Goal: Transaction & Acquisition: Purchase product/service

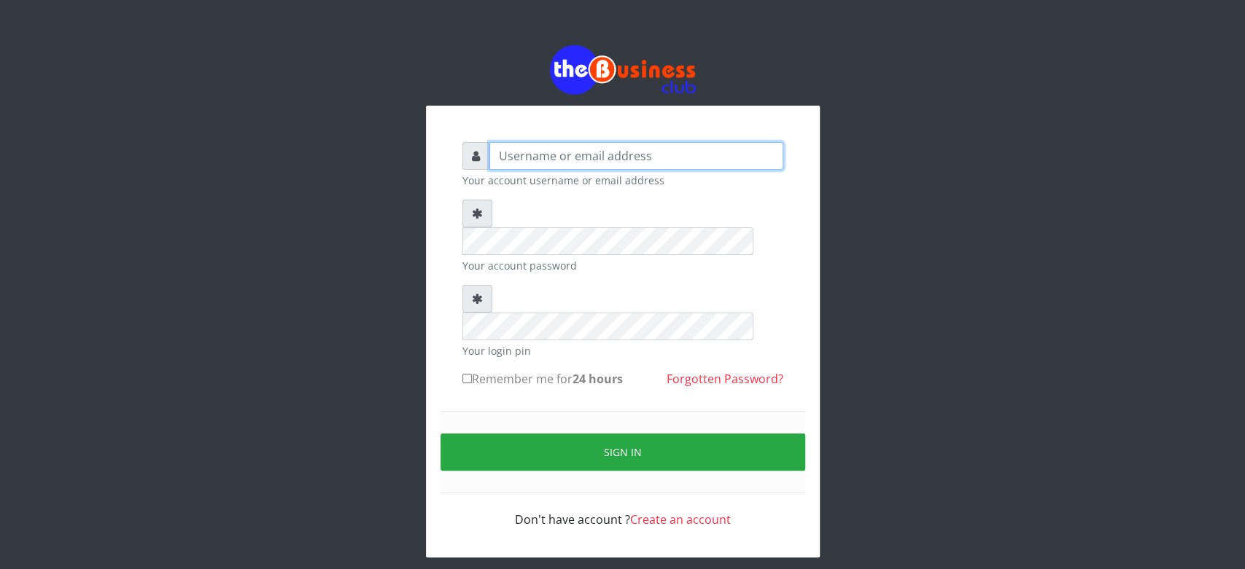
click at [521, 149] on input "text" at bounding box center [636, 156] width 294 height 28
type input "Saremater"
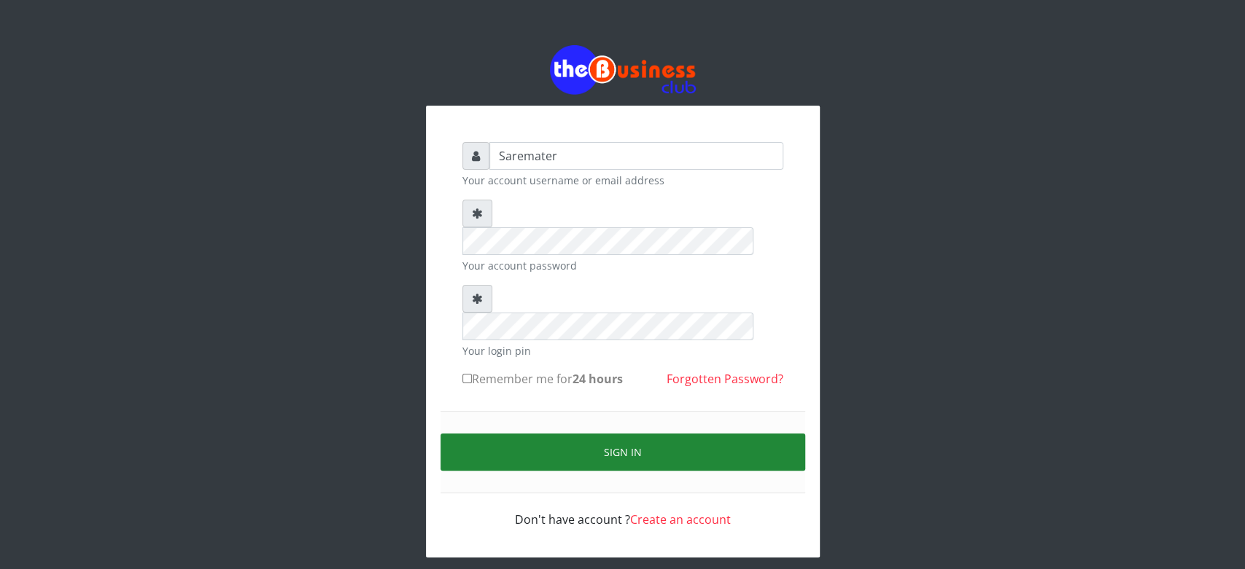
click at [603, 434] on button "Sign in" at bounding box center [622, 452] width 365 height 37
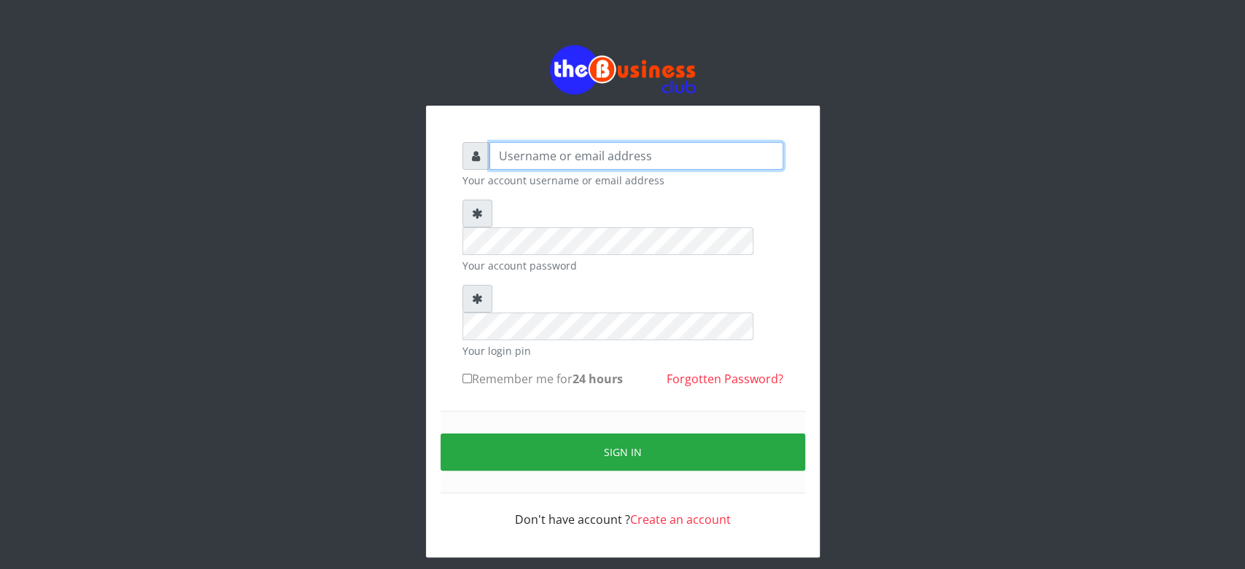
click at [506, 157] on input "text" at bounding box center [636, 156] width 294 height 28
type input "Saremater"
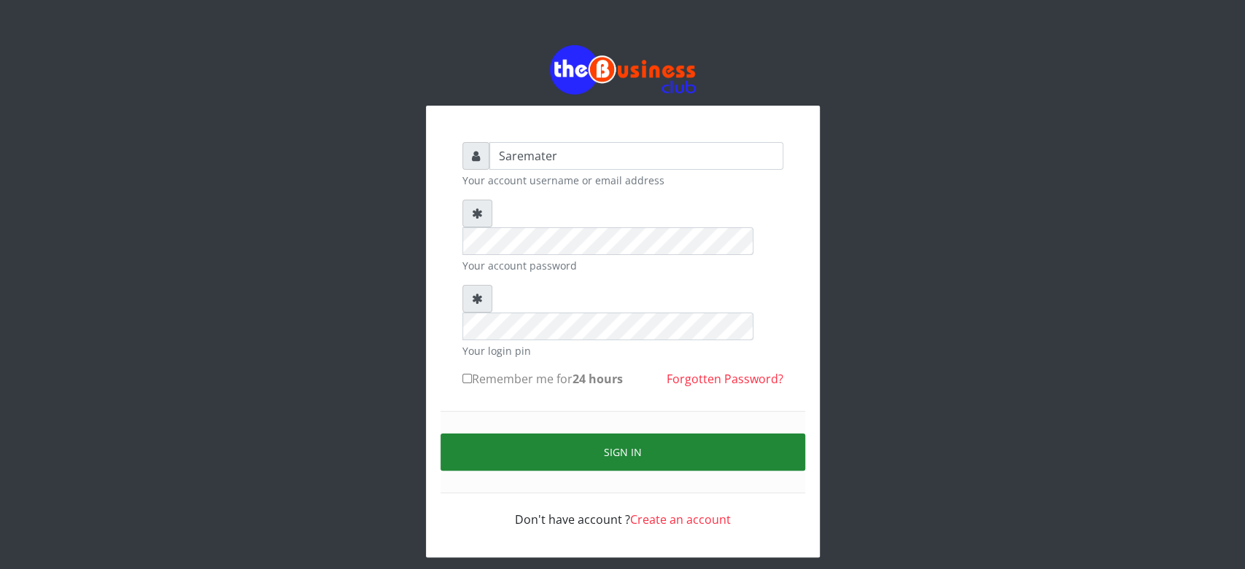
click at [609, 434] on button "Sign in" at bounding box center [622, 452] width 365 height 37
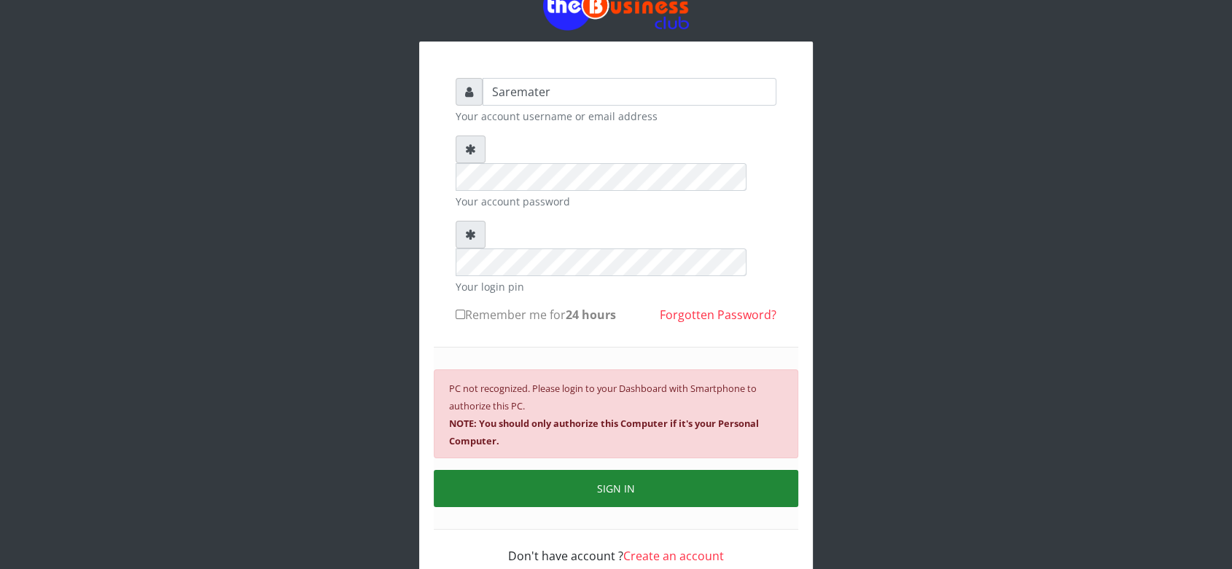
scroll to position [78, 0]
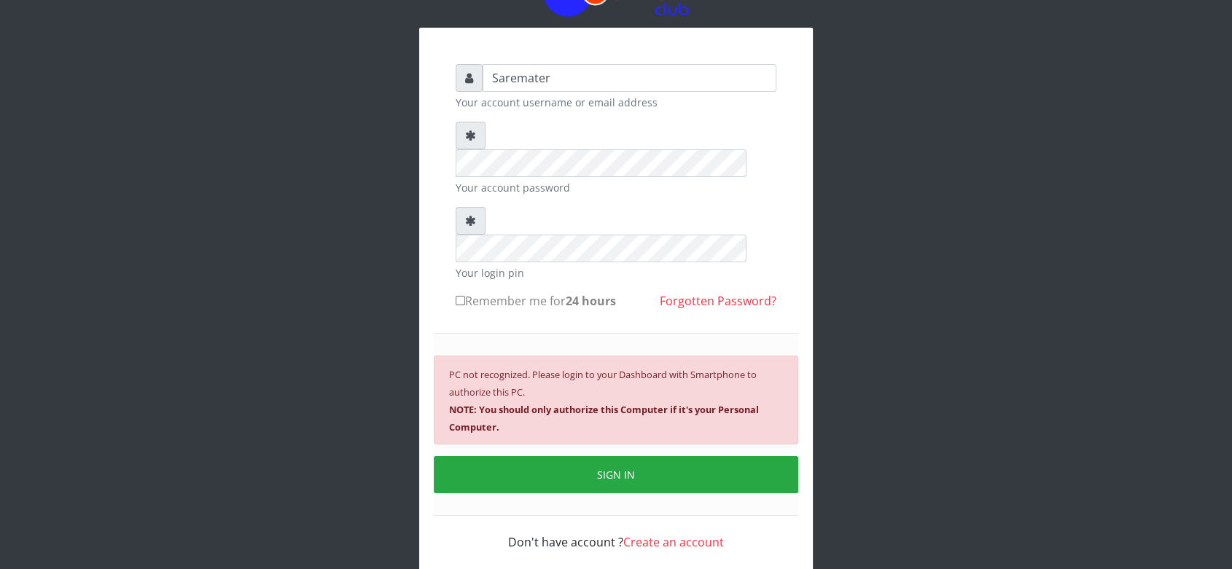
click at [219, 121] on div "Saremater Your account username or email address Your account password Your log…" at bounding box center [616, 274] width 831 height 704
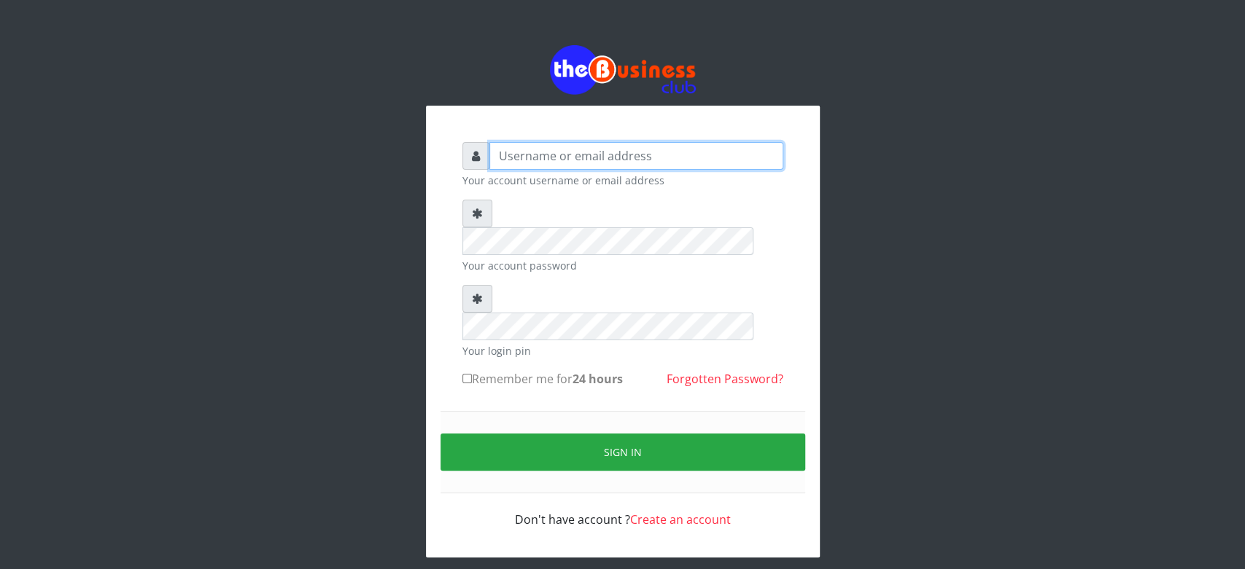
click at [561, 155] on input "text" at bounding box center [636, 156] width 294 height 28
type input "Saremater"
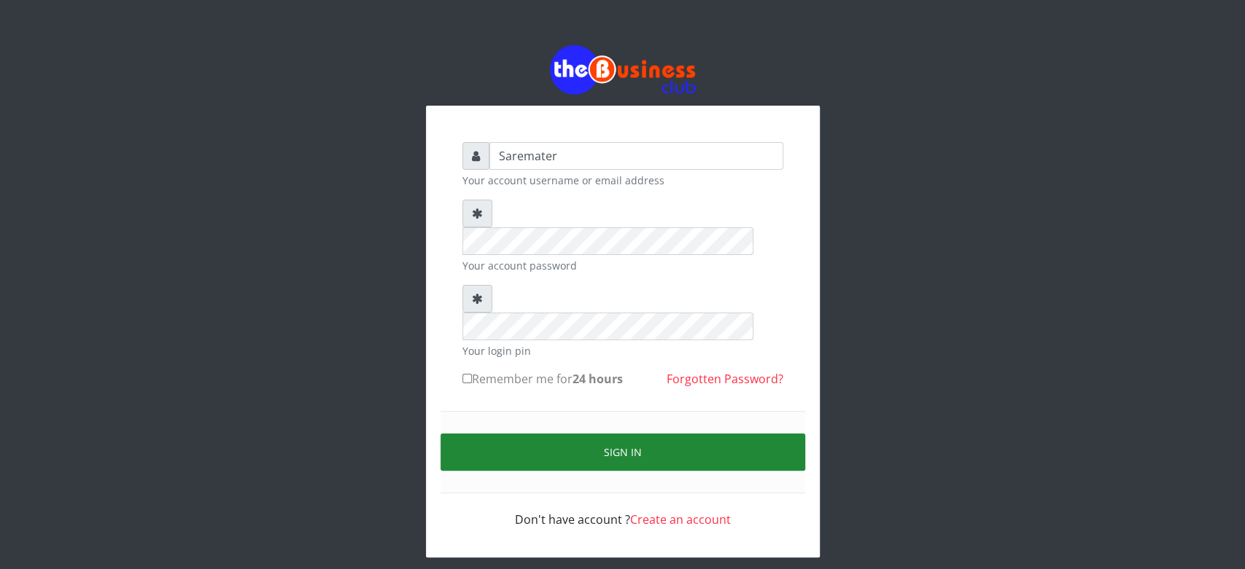
click at [665, 434] on button "Sign in" at bounding box center [622, 452] width 365 height 37
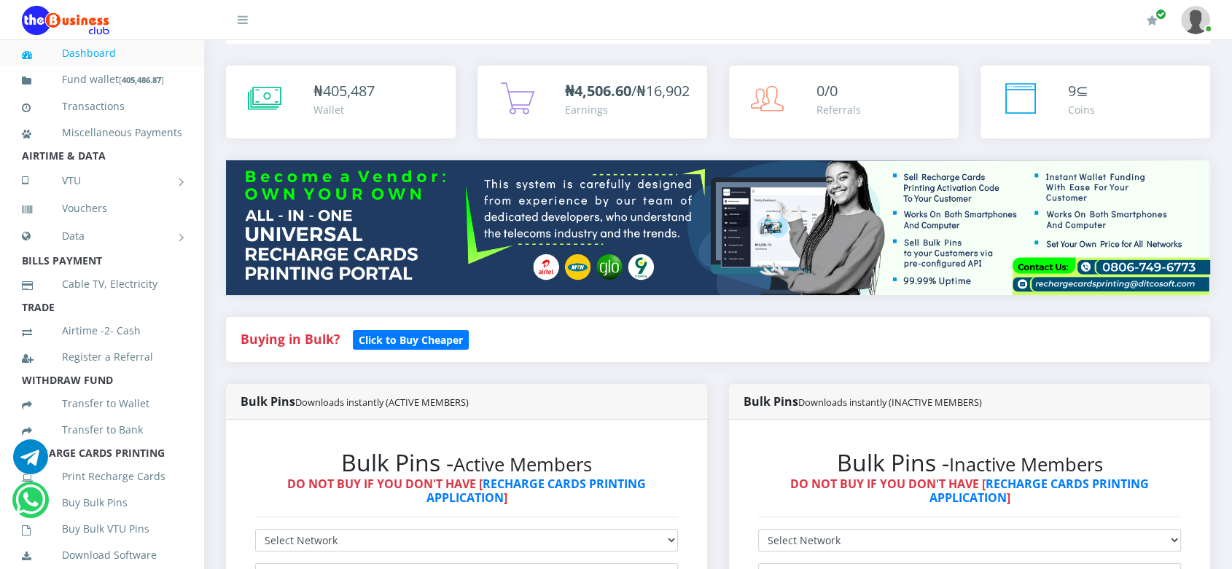
scroll to position [58, 0]
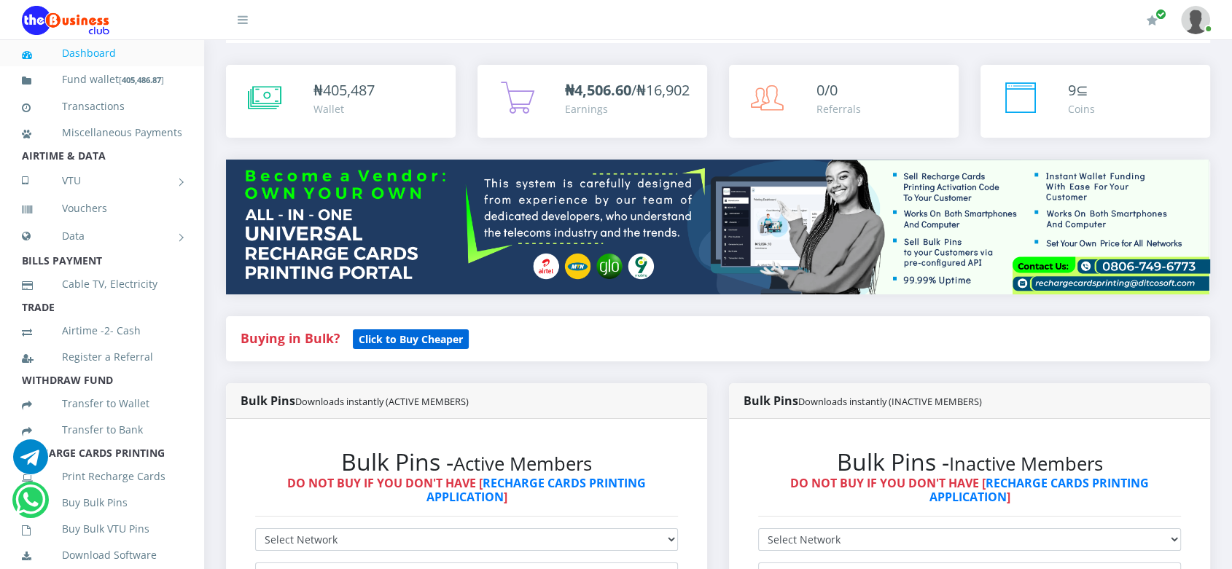
click at [400, 346] on b "Click to Buy Cheaper" at bounding box center [411, 339] width 104 height 14
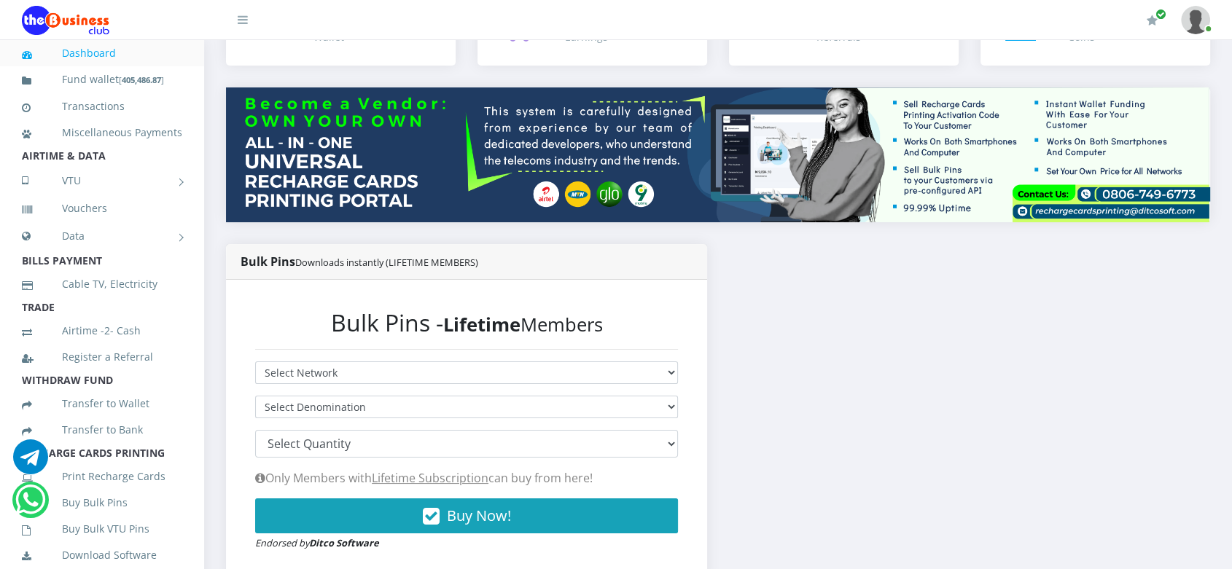
scroll to position [134, 0]
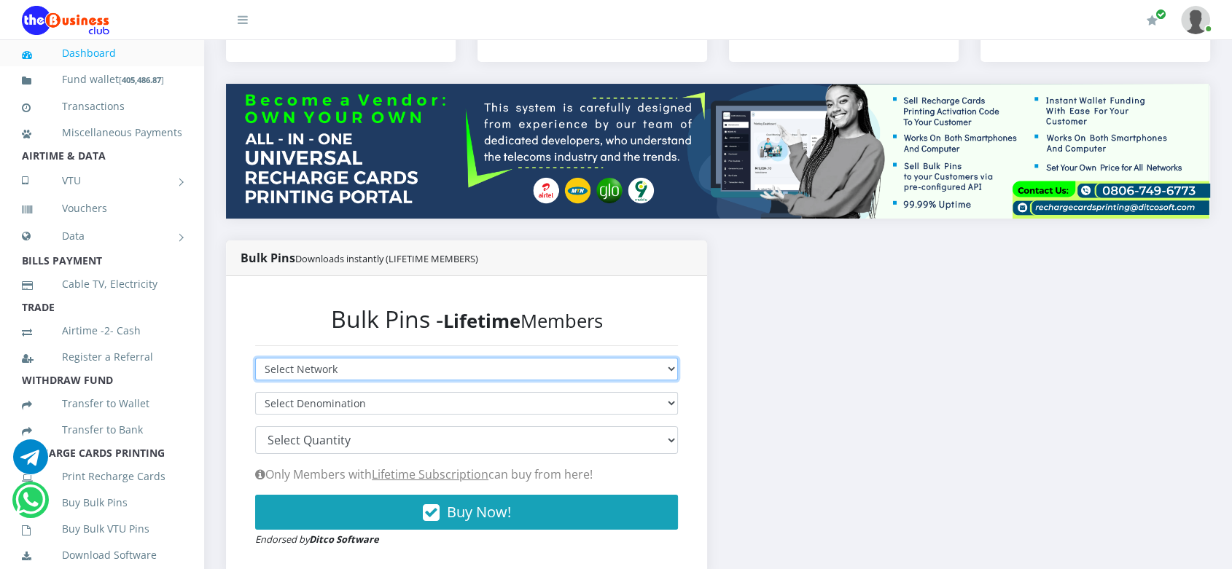
click at [418, 381] on select "Select Network MTN Globacom 9Mobile Airtel" at bounding box center [466, 369] width 423 height 23
select select "MTN"
click at [255, 372] on select "Select Network MTN Globacom 9Mobile Airtel" at bounding box center [466, 369] width 423 height 23
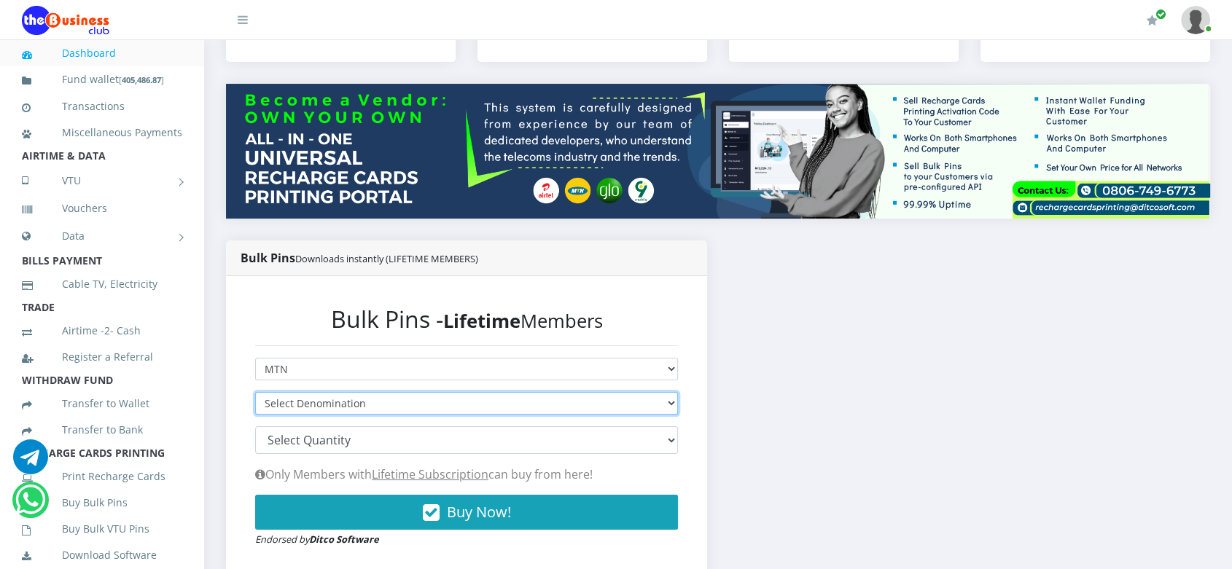
click at [413, 415] on select "Select Denomination MTN NGN100 - ₦96.94 MTN NGN200 - ₦193.88 MTN NGN400 - ₦387.…" at bounding box center [466, 403] width 423 height 23
select select "193.88-200"
click at [255, 406] on select "Select Denomination MTN NGN100 - ₦96.94 MTN NGN200 - ₦193.88 MTN NGN400 - ₦387.…" at bounding box center [466, 403] width 423 height 23
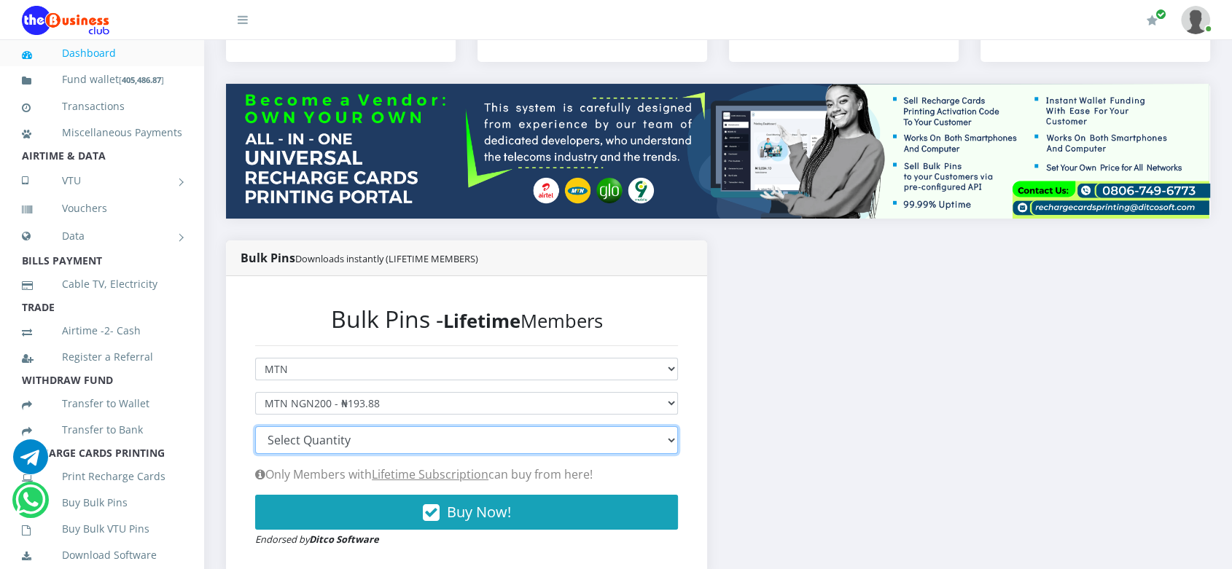
click at [363, 453] on select "100 150 200 300 500 1000" at bounding box center [466, 441] width 423 height 28
select select "500"
click at [255, 440] on select "100 150 200 300 500 1000" at bounding box center [466, 441] width 423 height 28
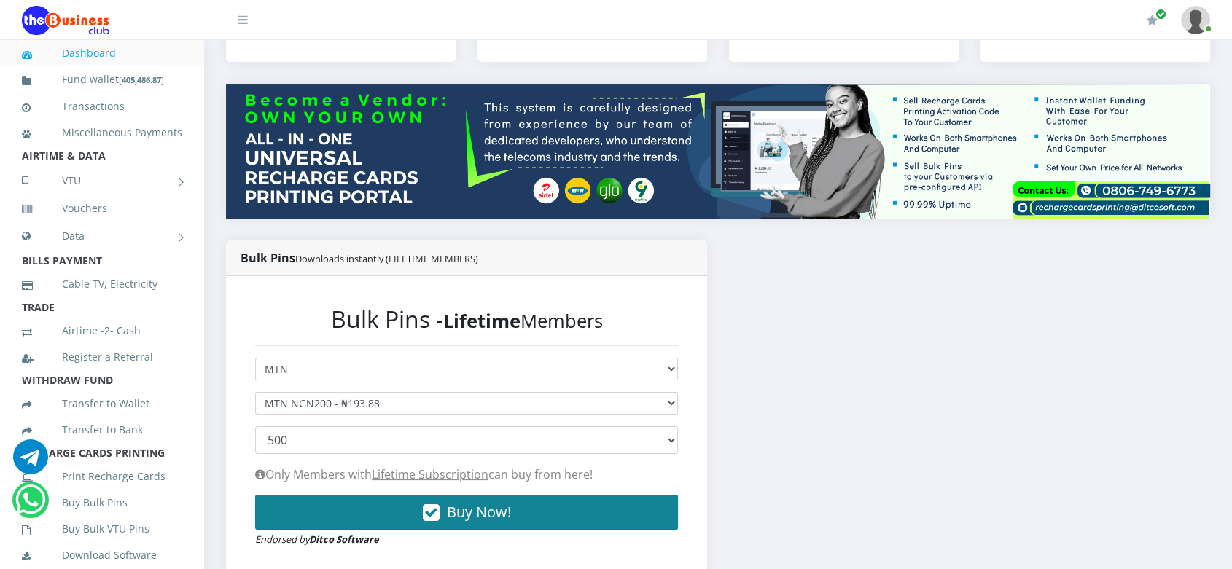
click at [472, 530] on button "Buy Now!" at bounding box center [466, 512] width 423 height 35
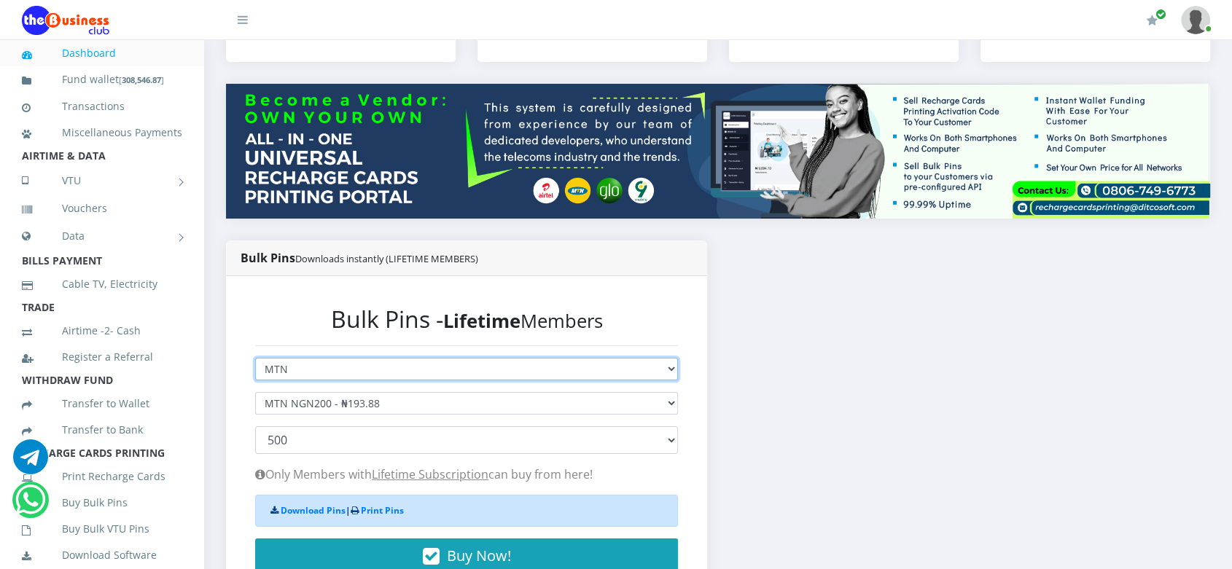
click at [472, 381] on select "Select Network MTN Globacom 9Mobile Airtel" at bounding box center [466, 369] width 423 height 23
select select "Airtel"
click at [255, 372] on select "Select Network MTN Globacom 9Mobile Airtel" at bounding box center [466, 369] width 423 height 23
select select
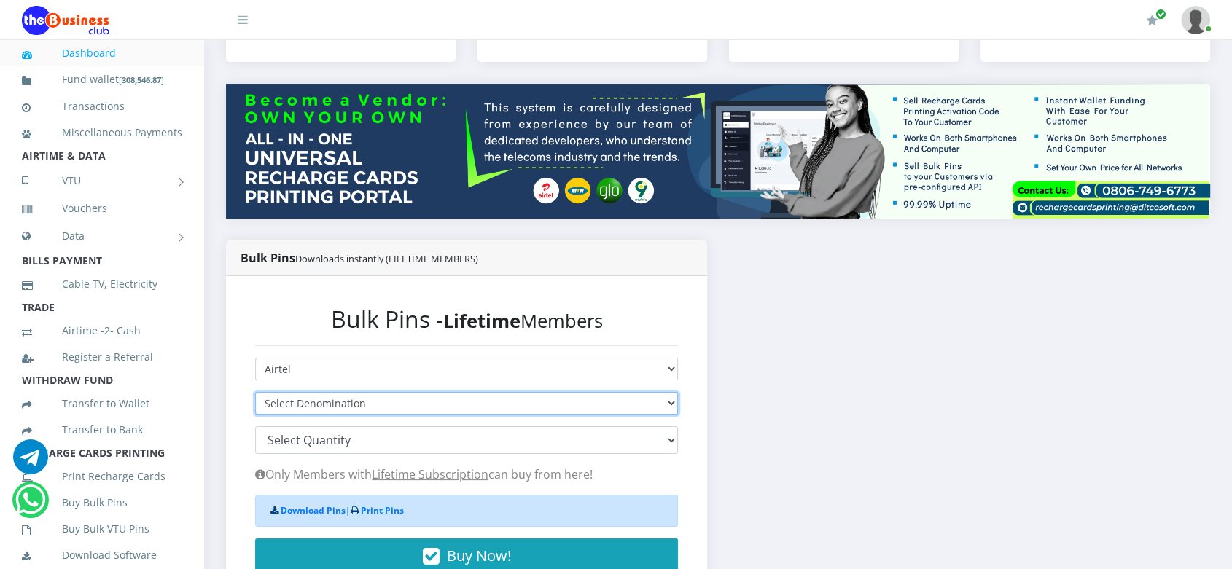
click at [422, 415] on select "Select Denomination Airtel NGN100 - ₦96.28 Airtel NGN200 - ₦192.56 Airtel NGN50…" at bounding box center [466, 403] width 423 height 23
select select "192.56-200"
click at [255, 406] on select "Select Denomination Airtel NGN100 - ₦96.28 Airtel NGN200 - ₦192.56 Airtel NGN50…" at bounding box center [466, 403] width 423 height 23
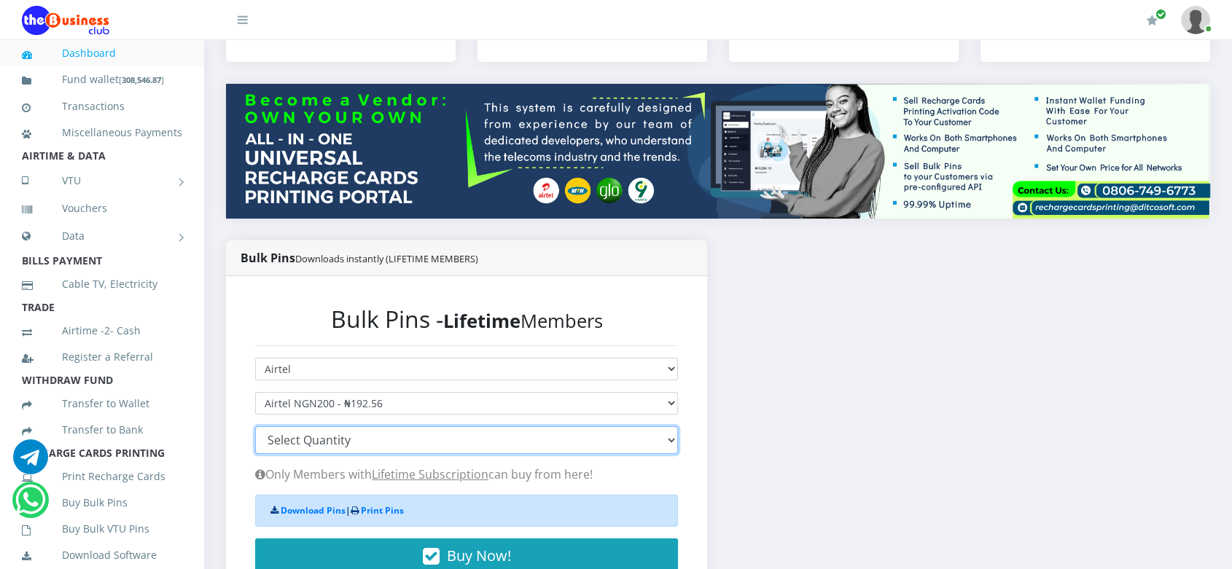
click at [419, 454] on select "100 150 200 300 500 1000" at bounding box center [466, 441] width 423 height 28
select select "500"
click at [255, 440] on select "100 150 200 300 500 1000" at bounding box center [466, 441] width 423 height 28
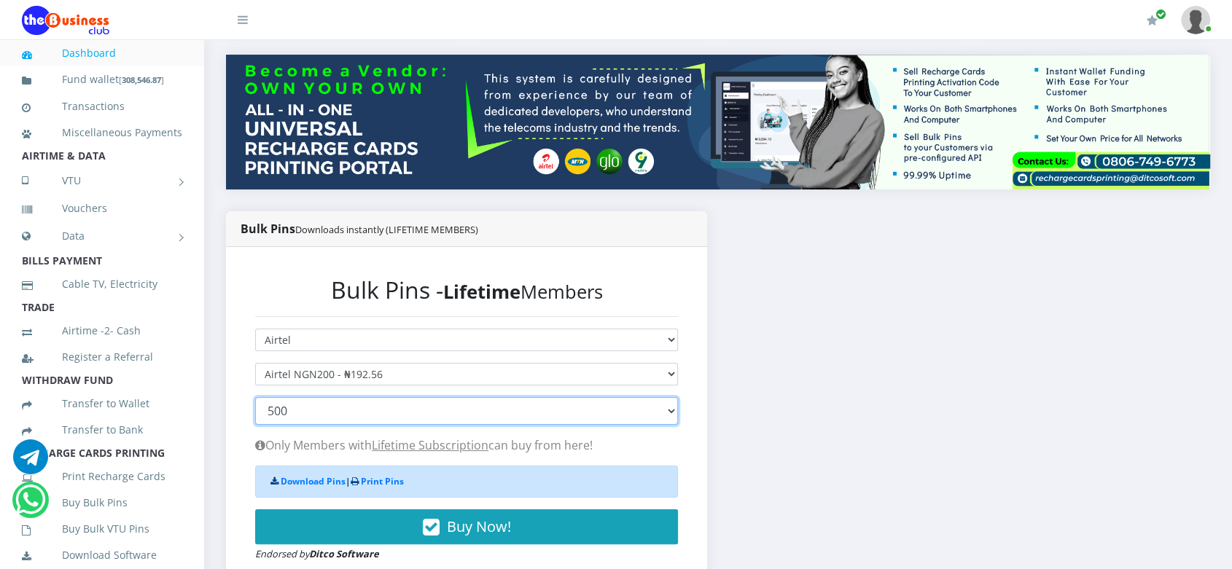
scroll to position [174, 0]
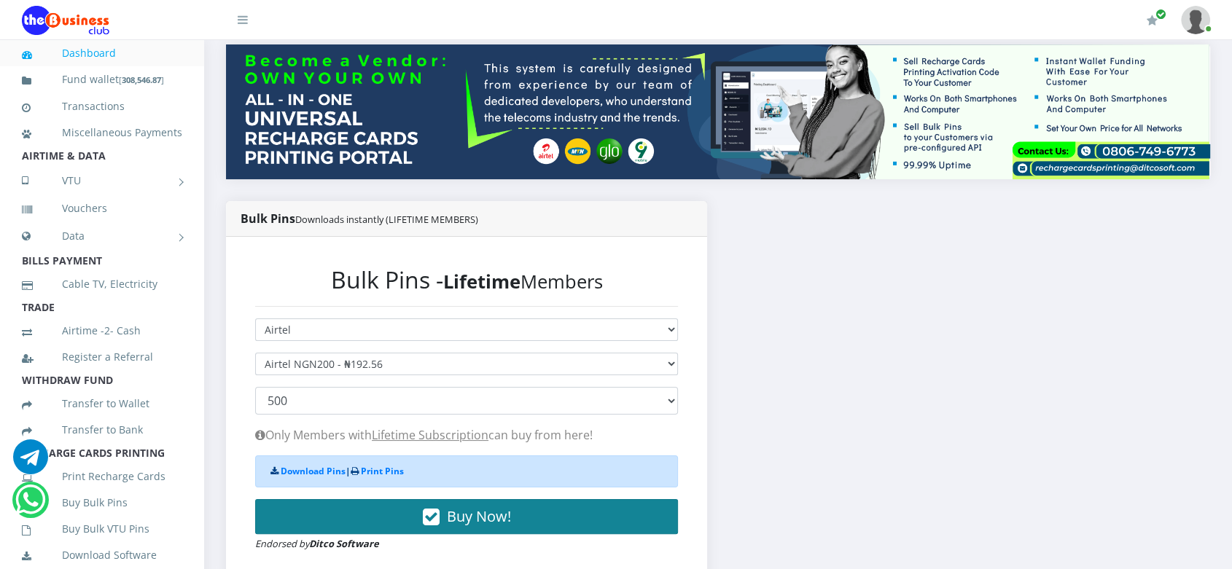
click at [462, 526] on span "Buy Now!" at bounding box center [479, 517] width 64 height 20
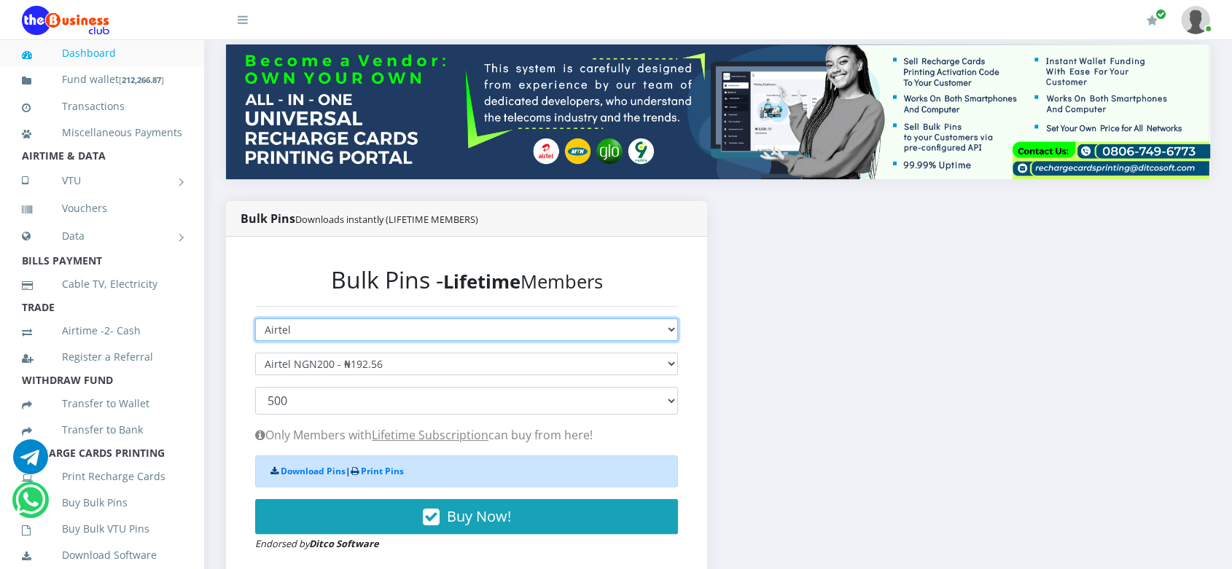
click at [373, 341] on select "Select Network MTN Globacom 9Mobile Airtel" at bounding box center [466, 330] width 423 height 23
select select "MTN"
click at [255, 333] on select "Select Network MTN Globacom 9Mobile Airtel" at bounding box center [466, 330] width 423 height 23
select select
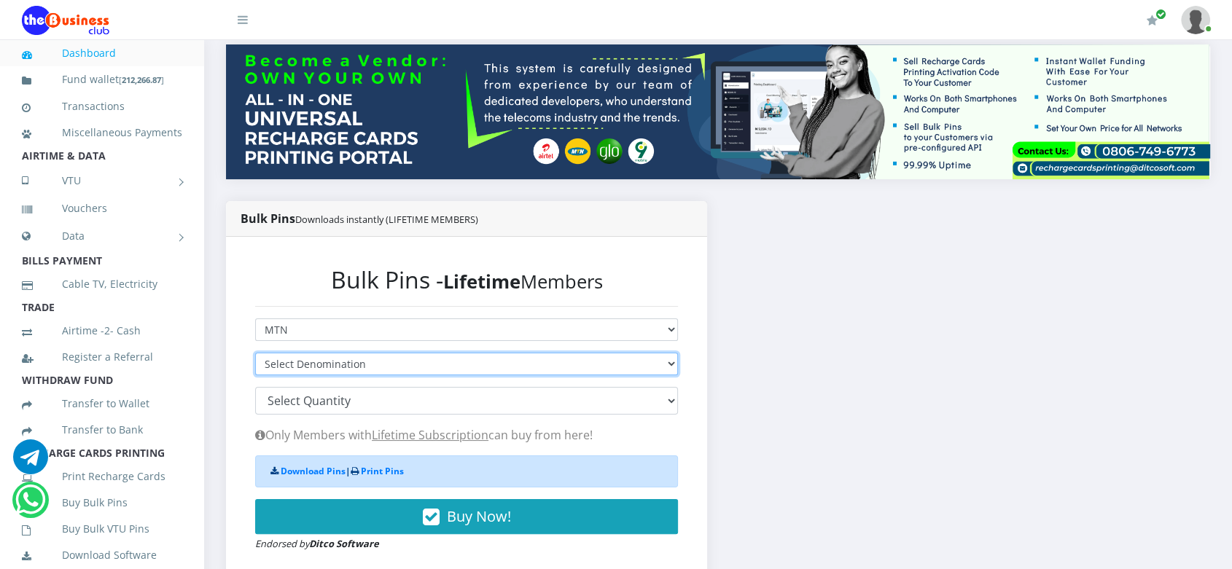
click at [379, 375] on select "Select Denomination MTN NGN100 - ₦96.94 MTN NGN200 - ₦193.88 MTN NGN400 - ₦387.…" at bounding box center [466, 364] width 423 height 23
click at [255, 367] on select "Select Denomination MTN NGN100 - ₦96.94 MTN NGN200 - ₦193.88 MTN NGN400 - ₦387.…" at bounding box center [466, 364] width 423 height 23
click at [398, 375] on select "Select Denomination MTN NGN100 - ₦96.94 MTN NGN200 - ₦193.88 MTN NGN400 - ₦387.…" at bounding box center [466, 364] width 423 height 23
select select "484.7-500"
click at [255, 367] on select "Select Denomination MTN NGN100 - ₦96.94 MTN NGN200 - ₦193.88 MTN NGN400 - ₦387.…" at bounding box center [466, 364] width 423 height 23
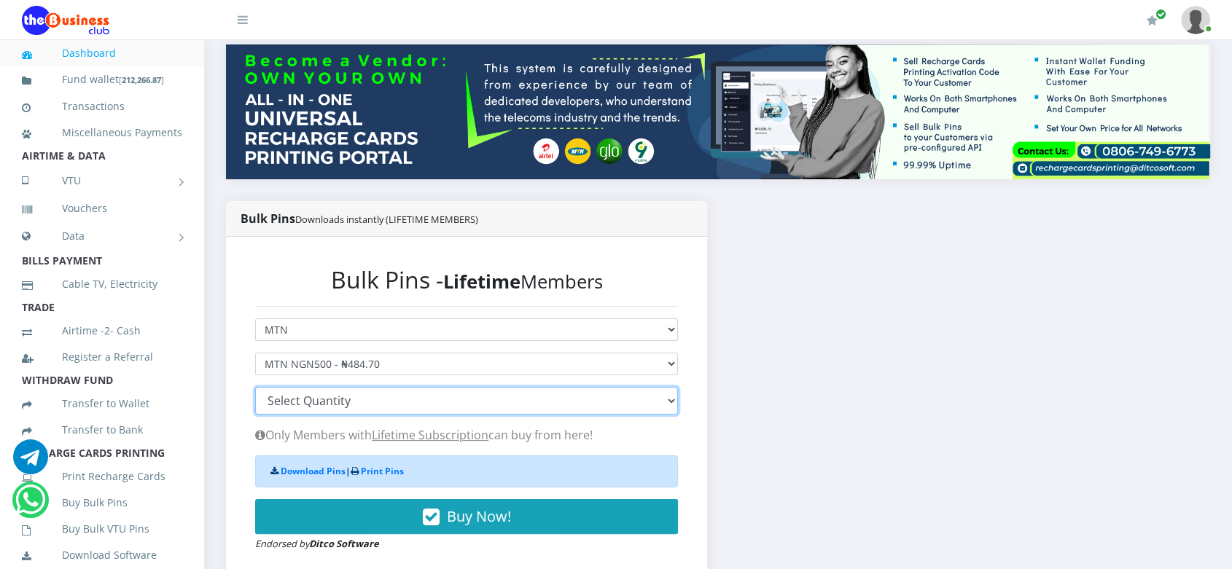
click at [380, 415] on select "100 150 200 300 500 1000" at bounding box center [466, 401] width 423 height 28
select select "200"
click at [255, 402] on select "100 150 200 300 500 1000" at bounding box center [466, 401] width 423 height 28
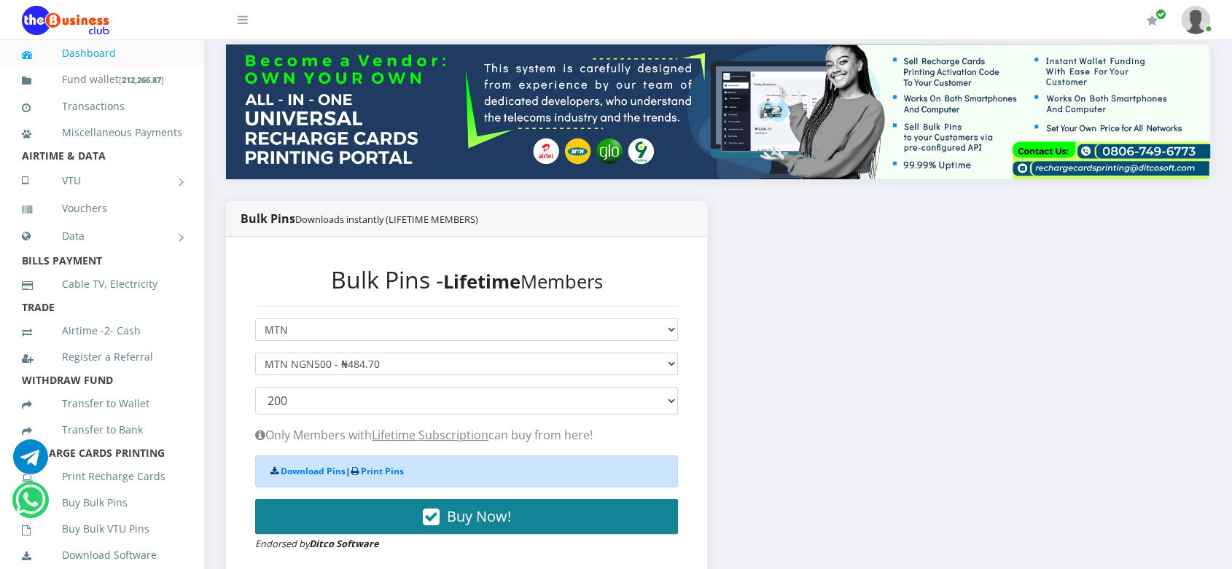
click at [470, 526] on span "Buy Now!" at bounding box center [479, 517] width 64 height 20
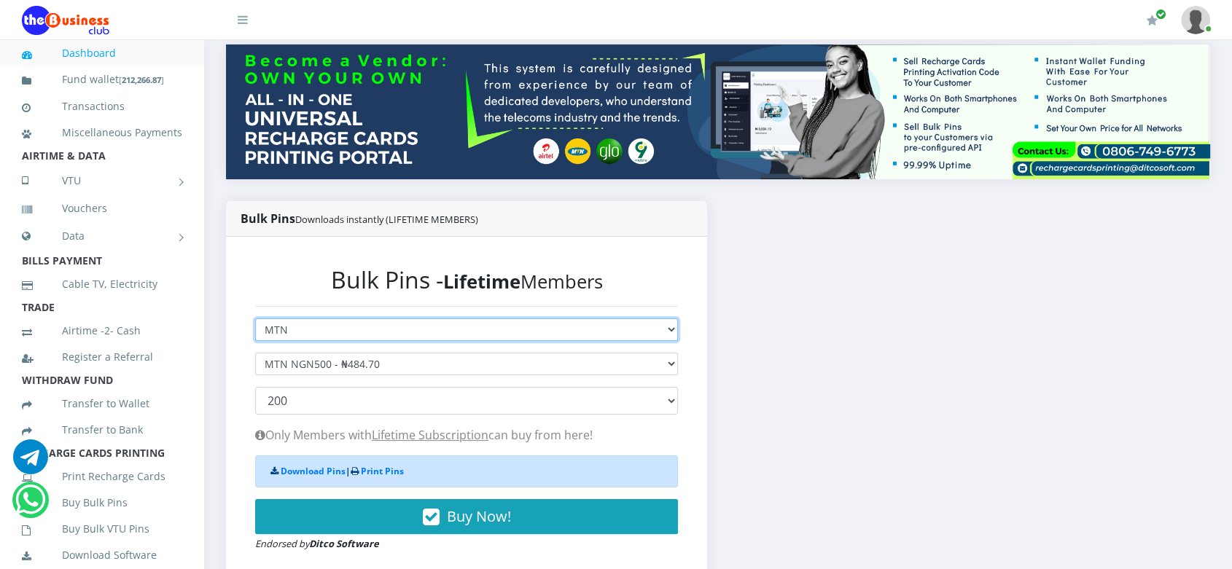
click at [442, 341] on select "Select Network MTN Globacom 9Mobile Airtel" at bounding box center [466, 330] width 423 height 23
select select "Airtel"
click at [255, 333] on select "Select Network MTN Globacom 9Mobile Airtel" at bounding box center [466, 330] width 423 height 23
select select
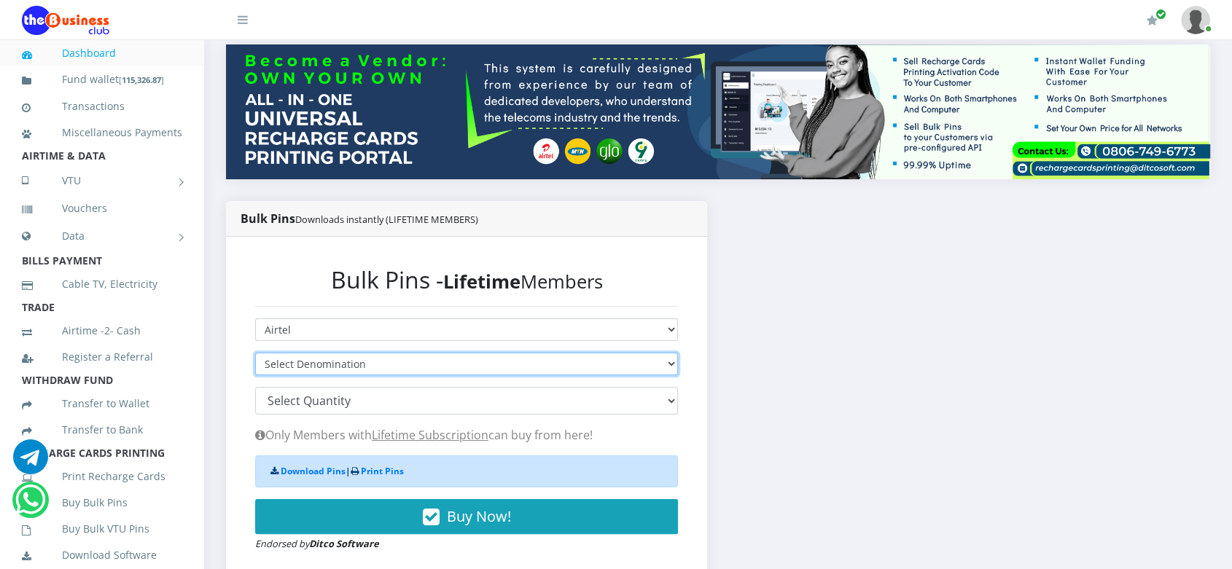
click at [402, 375] on select "Select Denomination Airtel NGN100 - ₦96.28 Airtel NGN200 - ₦192.56 Airtel NGN50…" at bounding box center [466, 364] width 423 height 23
select select "481.4-500"
click at [255, 367] on select "Select Denomination Airtel NGN100 - ₦96.28 Airtel NGN200 - ₦192.56 Airtel NGN50…" at bounding box center [466, 364] width 423 height 23
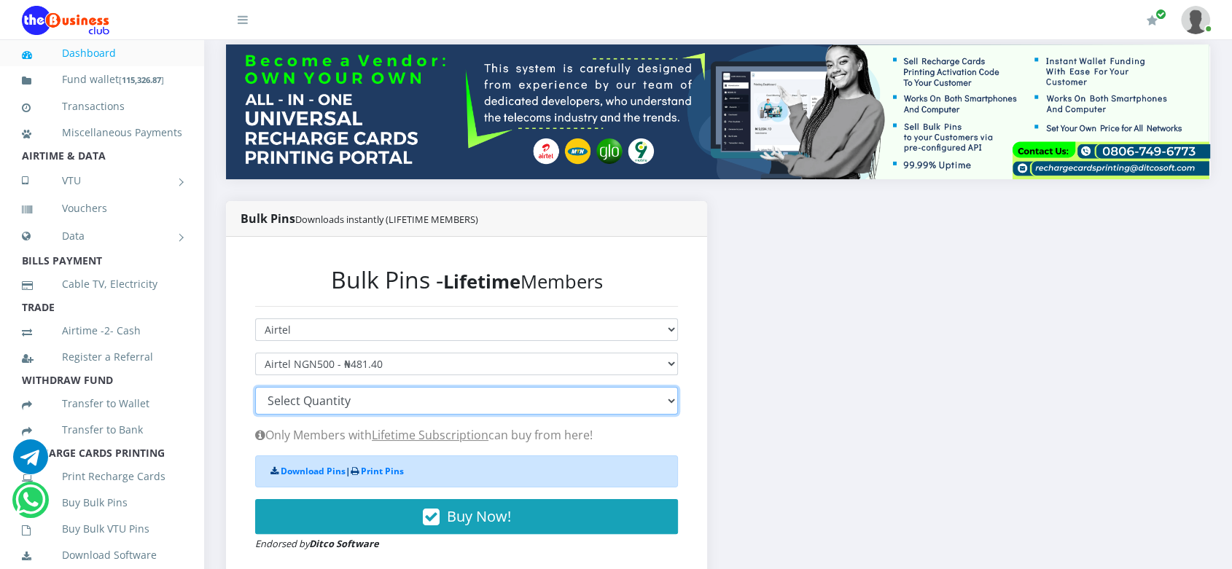
click at [384, 415] on select "100 150 200 300 500 1000" at bounding box center [466, 401] width 423 height 28
select select "200"
click at [255, 402] on select "100 150 200 300 500 1000" at bounding box center [466, 401] width 423 height 28
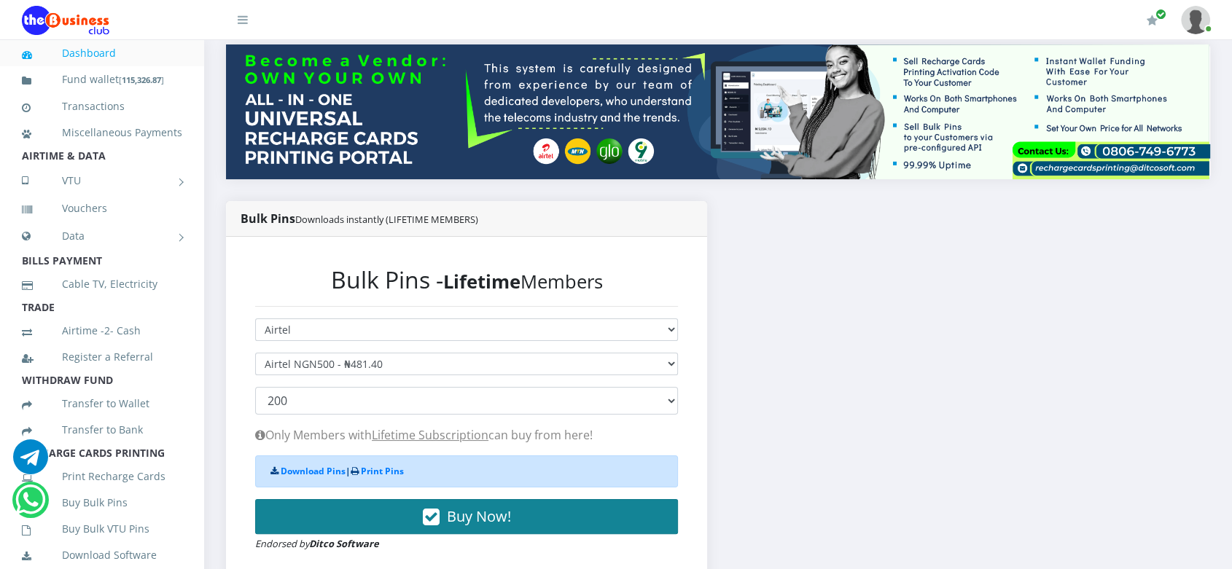
click at [374, 517] on button "Buy Now!" at bounding box center [466, 516] width 423 height 35
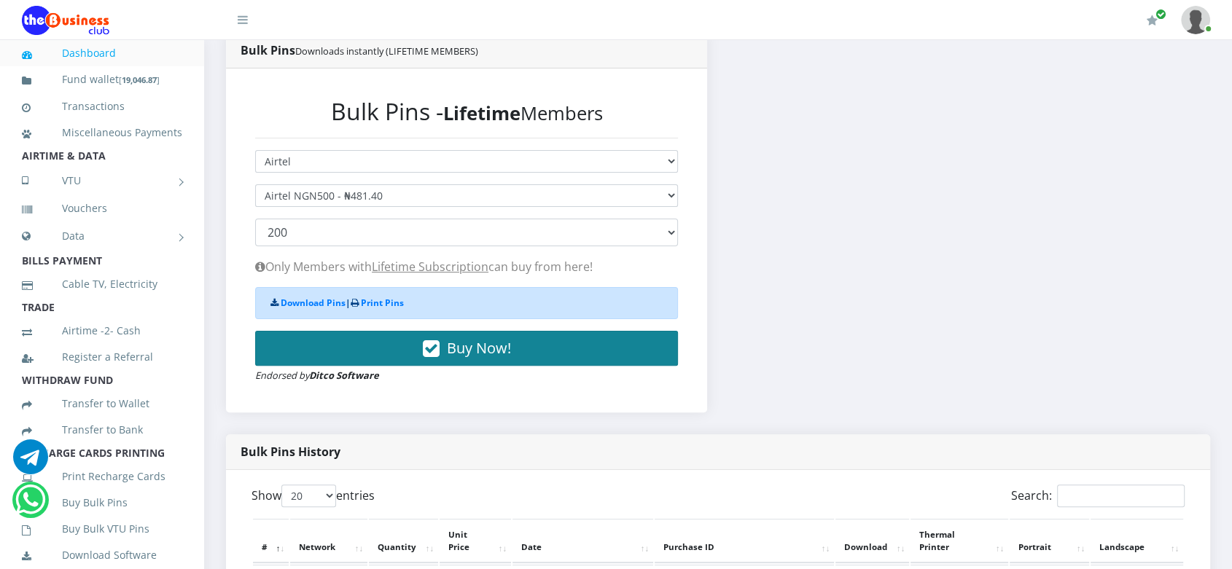
scroll to position [357, 0]
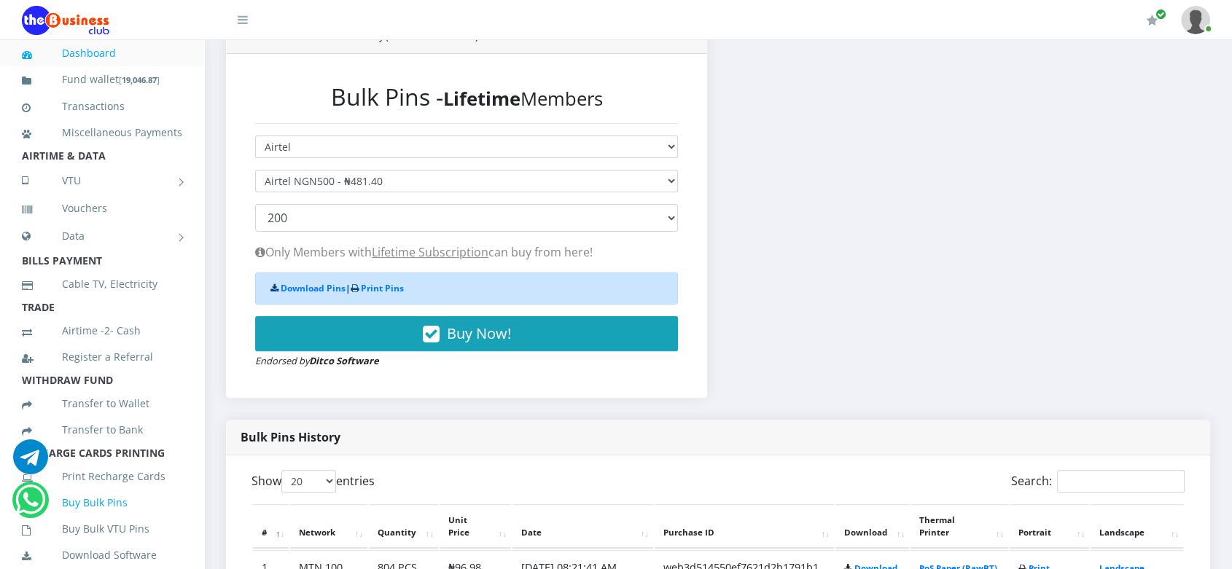
click at [102, 519] on link "Buy Bulk Pins" at bounding box center [102, 503] width 160 height 34
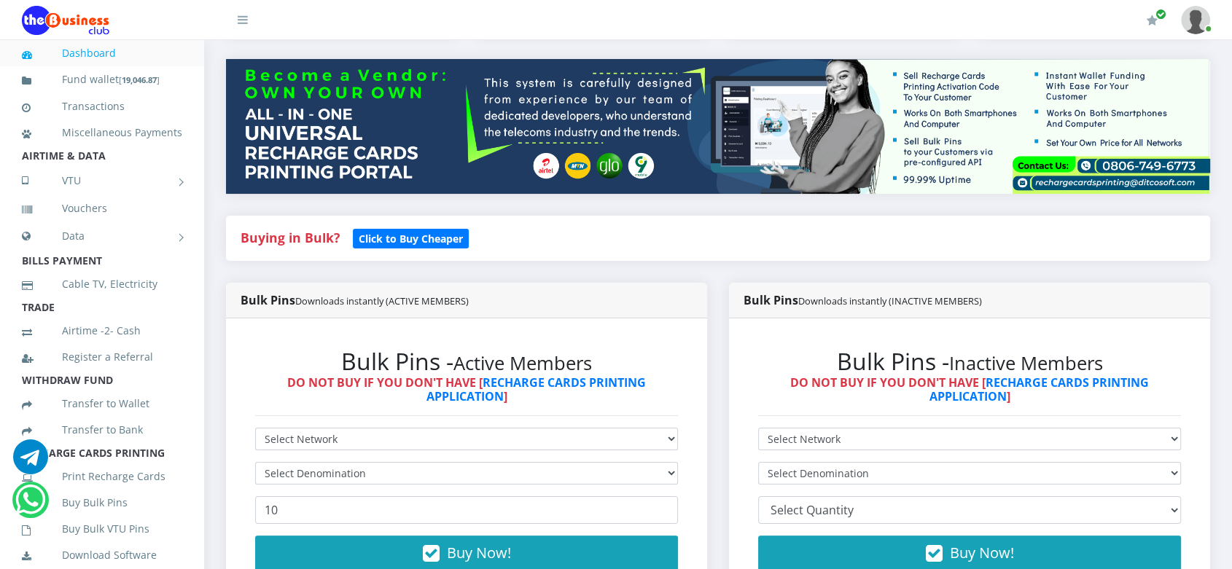
scroll to position [163, 0]
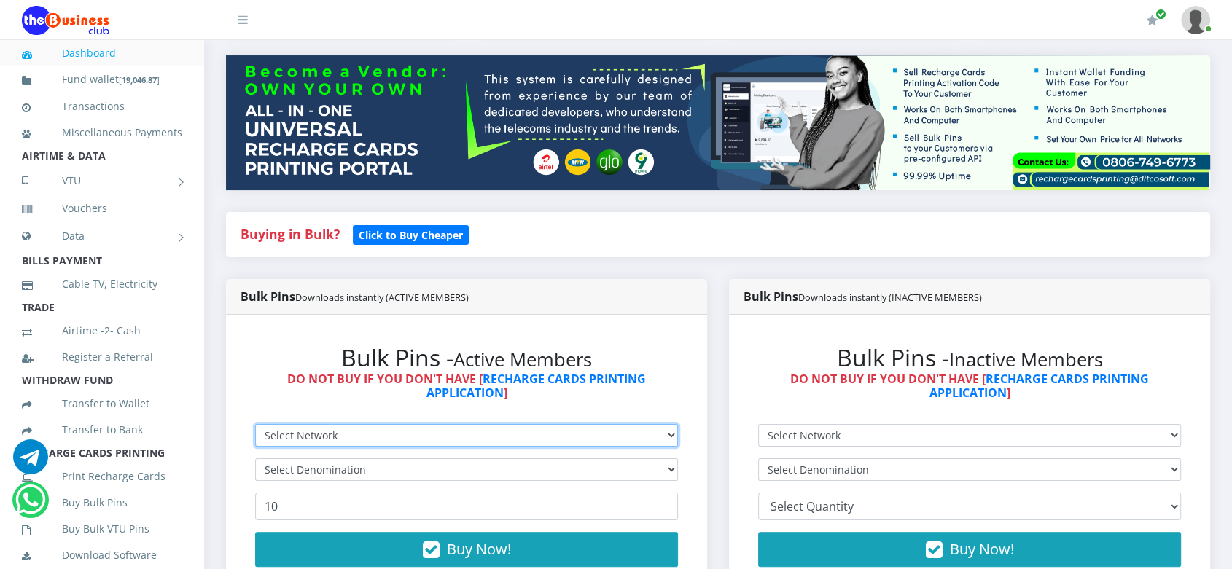
click at [390, 447] on select "Select Network MTN Globacom 9Mobile Airtel" at bounding box center [466, 435] width 423 height 23
select select "Glo"
click at [255, 440] on select "Select Network MTN Globacom 9Mobile Airtel" at bounding box center [466, 435] width 423 height 23
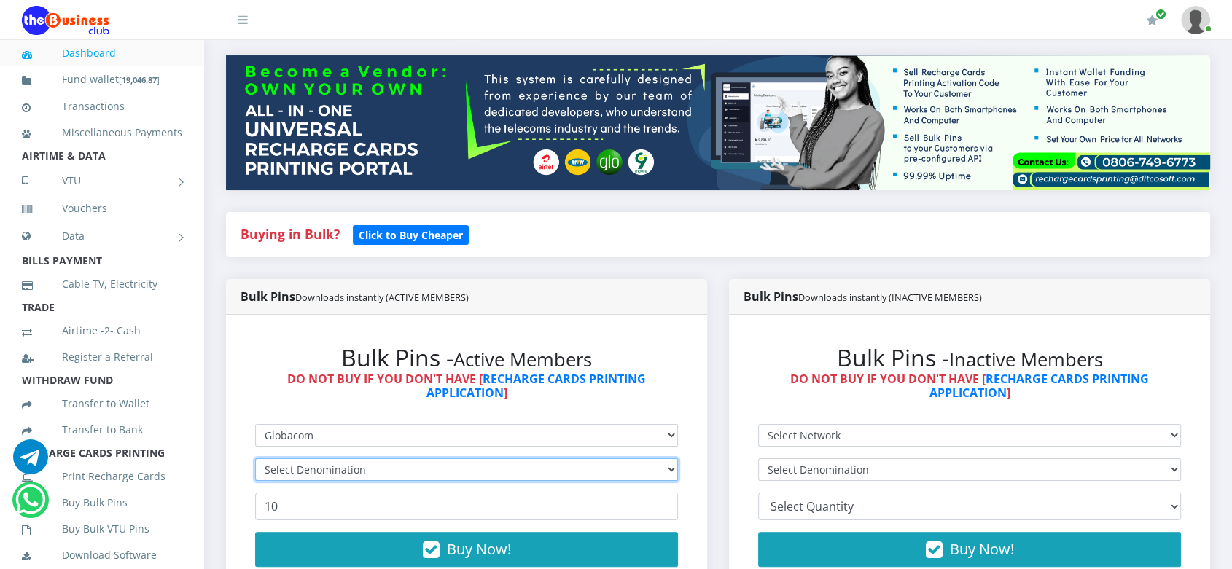
click at [376, 481] on select "Select Denomination" at bounding box center [466, 470] width 423 height 23
click at [514, 481] on select "Select Denomination" at bounding box center [466, 470] width 423 height 23
select select "193-200"
click at [255, 474] on select "Select Denomination Glo NGN100 - ₦96.50 Glo NGN200 - ₦193.00 Glo NGN500 - ₦482.…" at bounding box center [466, 470] width 423 height 23
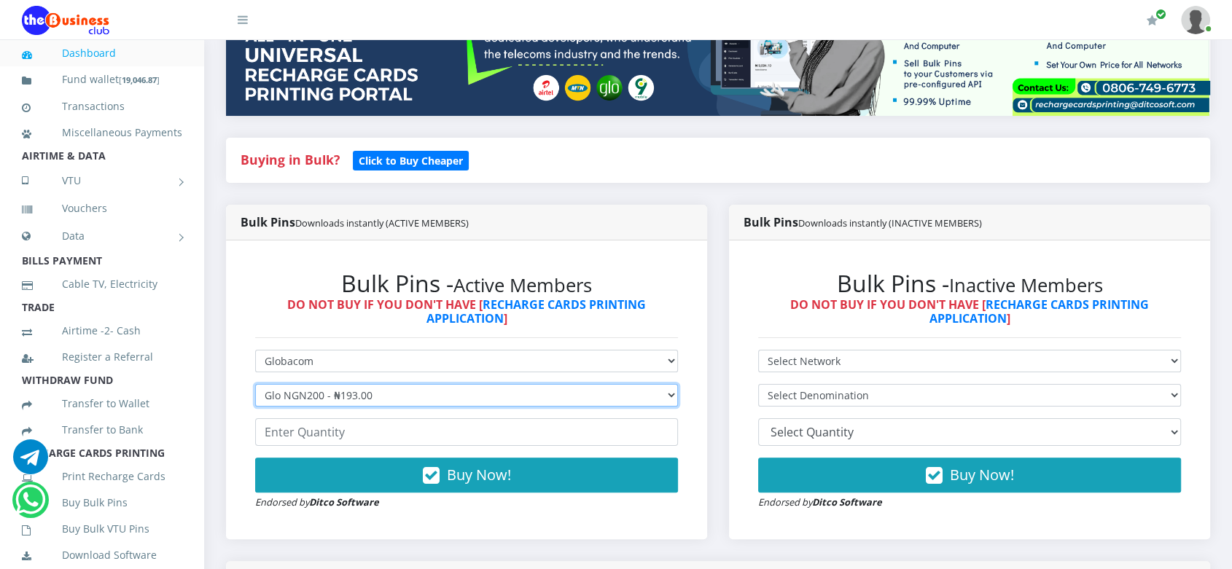
scroll to position [240, 0]
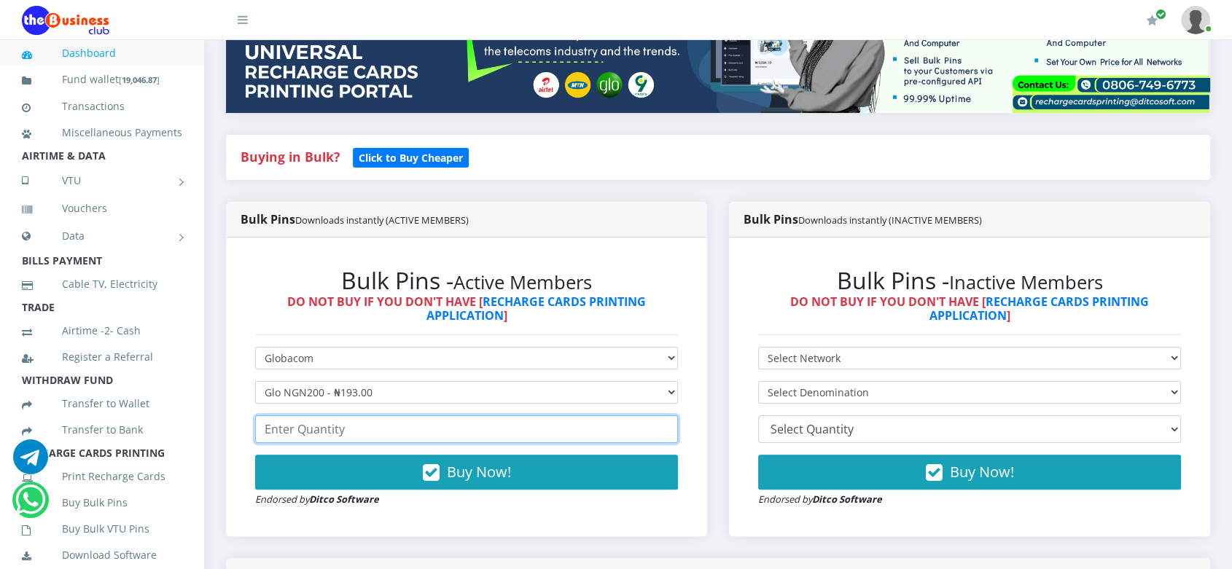
click at [367, 443] on input "number" at bounding box center [466, 430] width 423 height 28
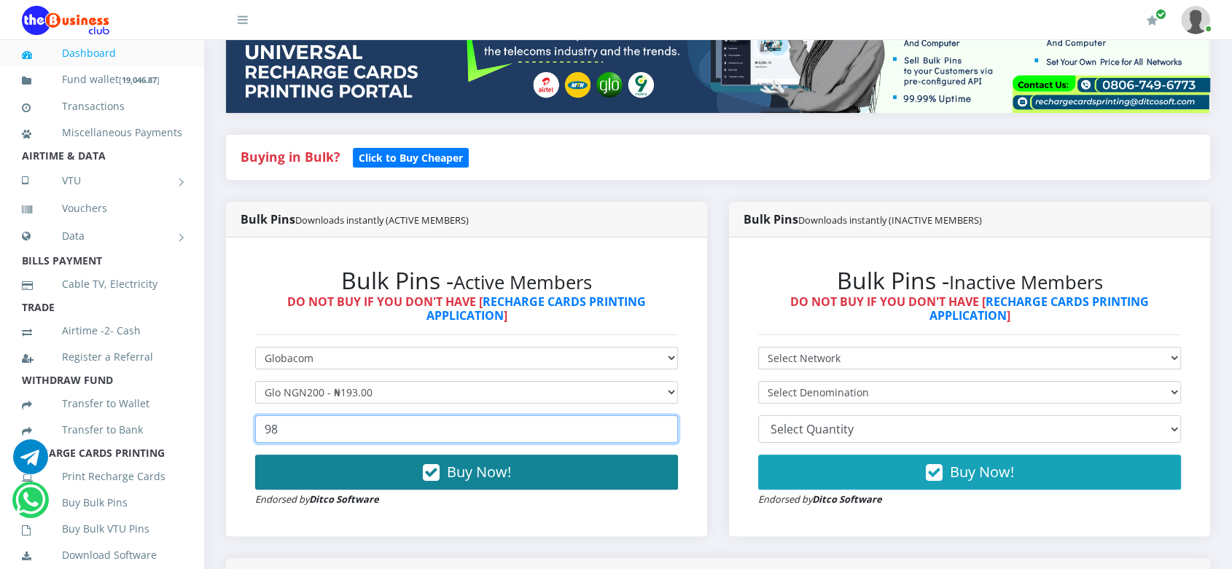
type input "98"
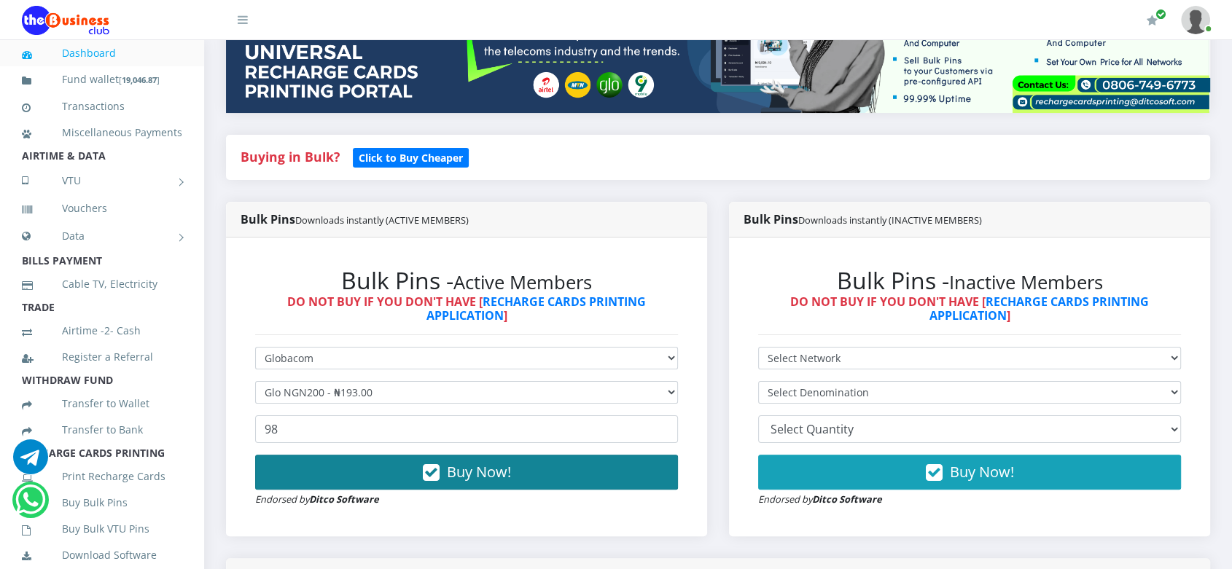
click at [486, 482] on span "Buy Now!" at bounding box center [479, 472] width 64 height 20
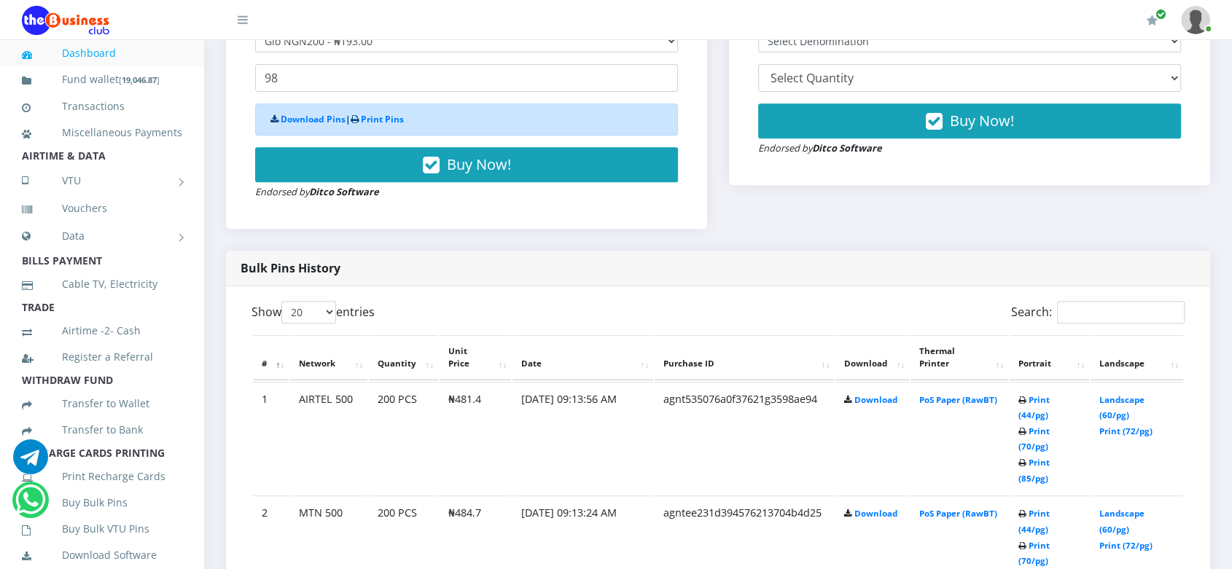
scroll to position [592, 0]
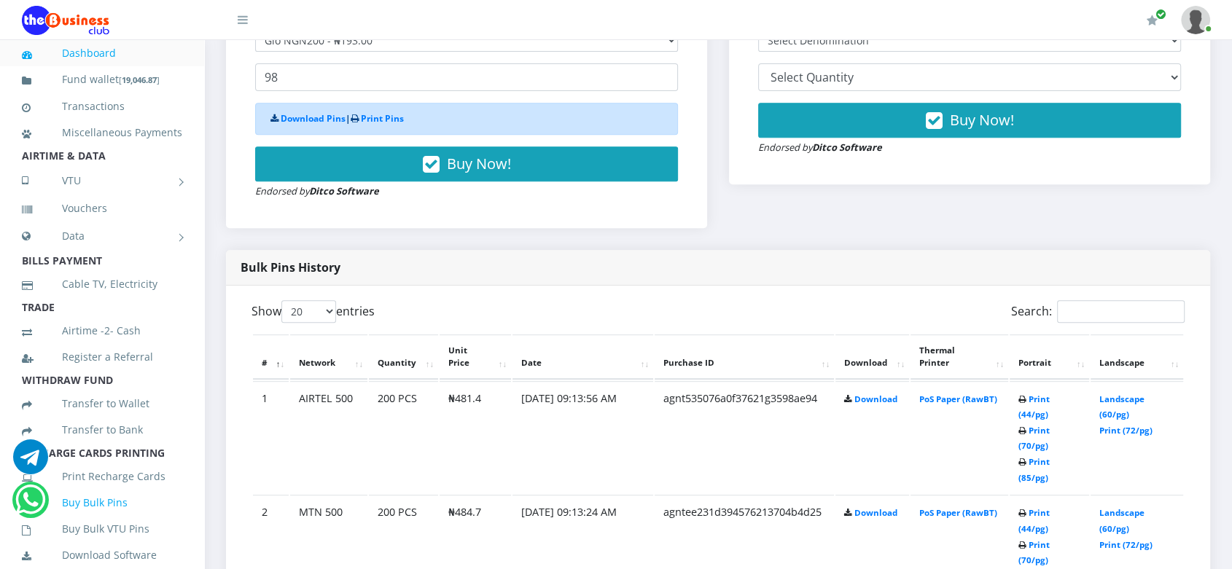
click at [109, 520] on link "Buy Bulk Pins" at bounding box center [102, 503] width 160 height 34
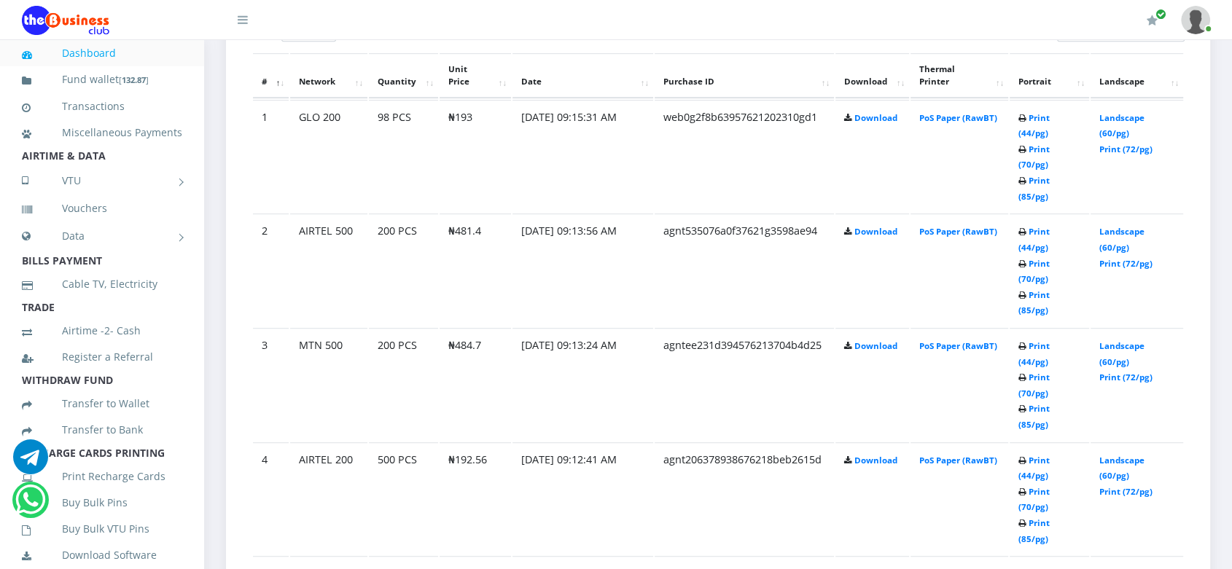
scroll to position [825, 0]
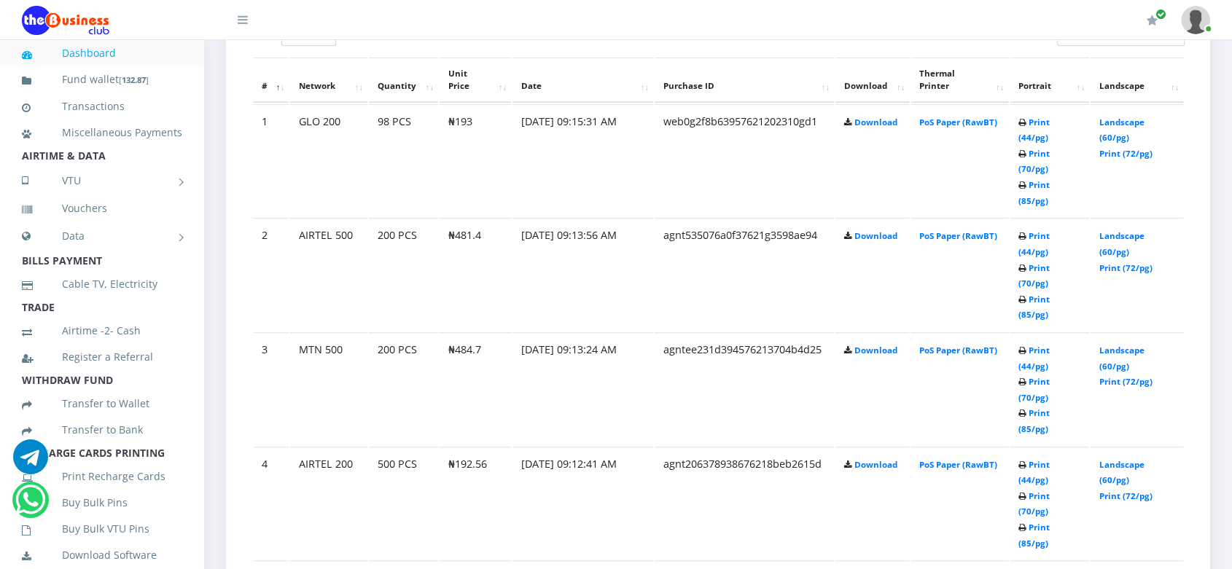
click at [1113, 459] on link "Landscape (60/pg)" at bounding box center [1121, 472] width 45 height 27
click at [1113, 345] on link "Landscape (60/pg)" at bounding box center [1121, 358] width 45 height 27
click at [1135, 345] on link "Landscape (60/pg)" at bounding box center [1121, 358] width 45 height 27
click at [1125, 230] on link "Landscape (60/pg)" at bounding box center [1121, 243] width 45 height 27
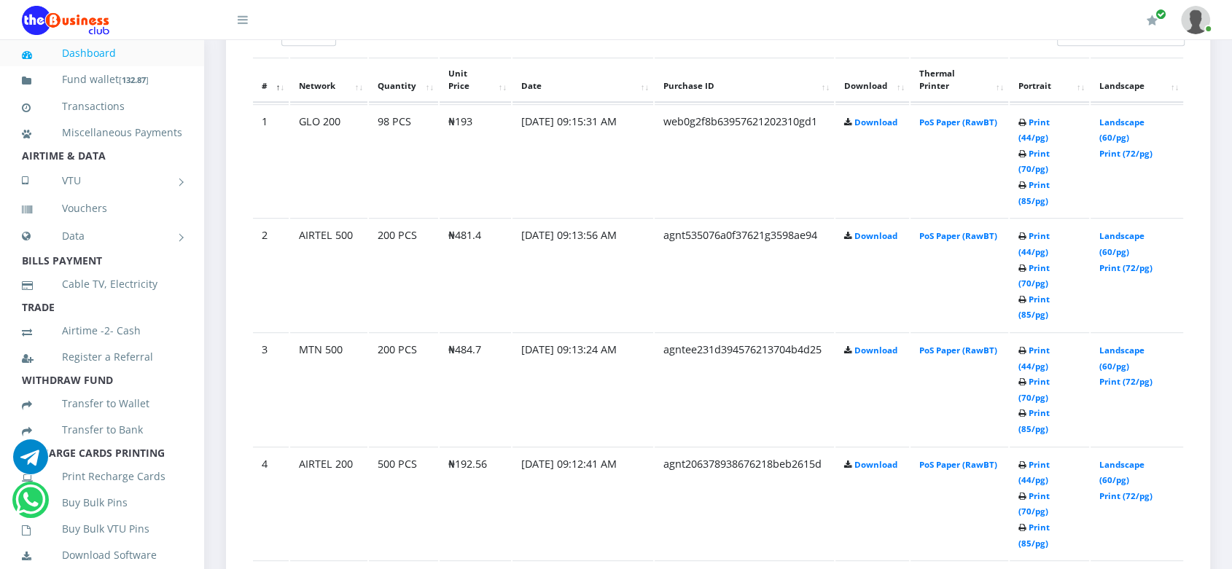
click at [1131, 459] on link "Landscape (60/pg)" at bounding box center [1121, 472] width 45 height 27
click at [1121, 133] on link "Landscape (60/pg)" at bounding box center [1121, 130] width 45 height 27
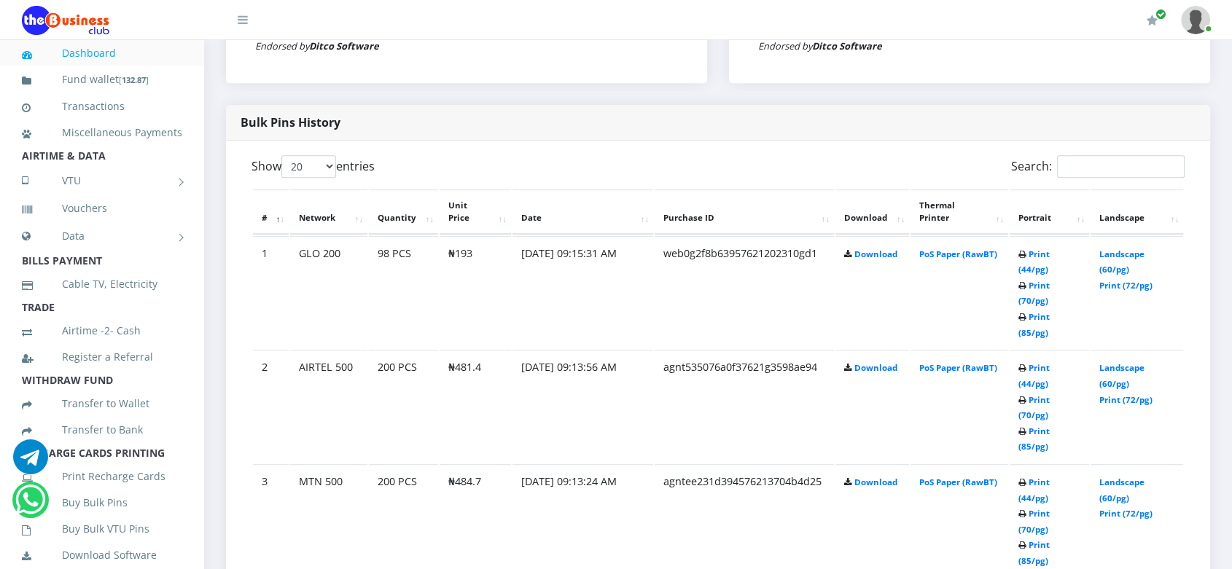
scroll to position [691, 0]
click at [1119, 273] on link "Landscape (60/pg)" at bounding box center [1121, 264] width 45 height 27
